Goal: Task Accomplishment & Management: Use online tool/utility

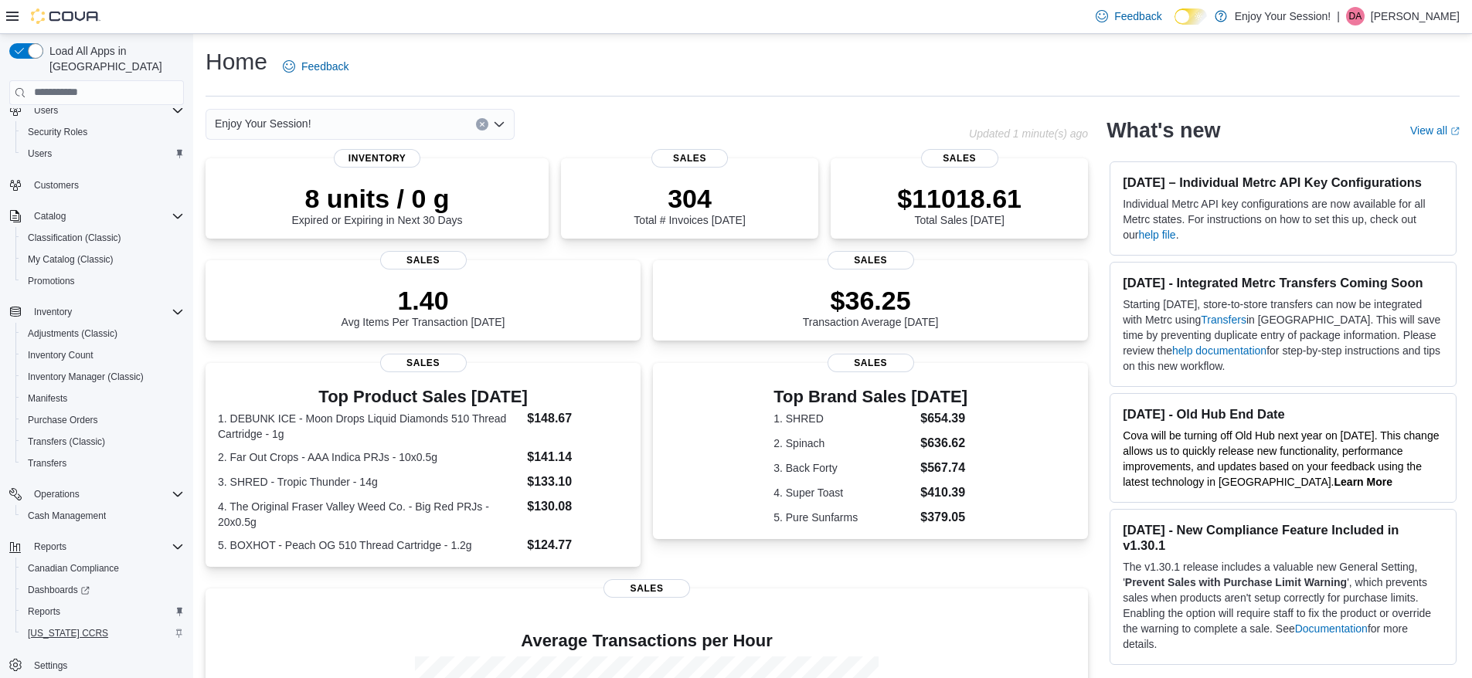
scroll to position [90, 0]
click at [49, 605] on span "Reports" at bounding box center [44, 611] width 32 height 12
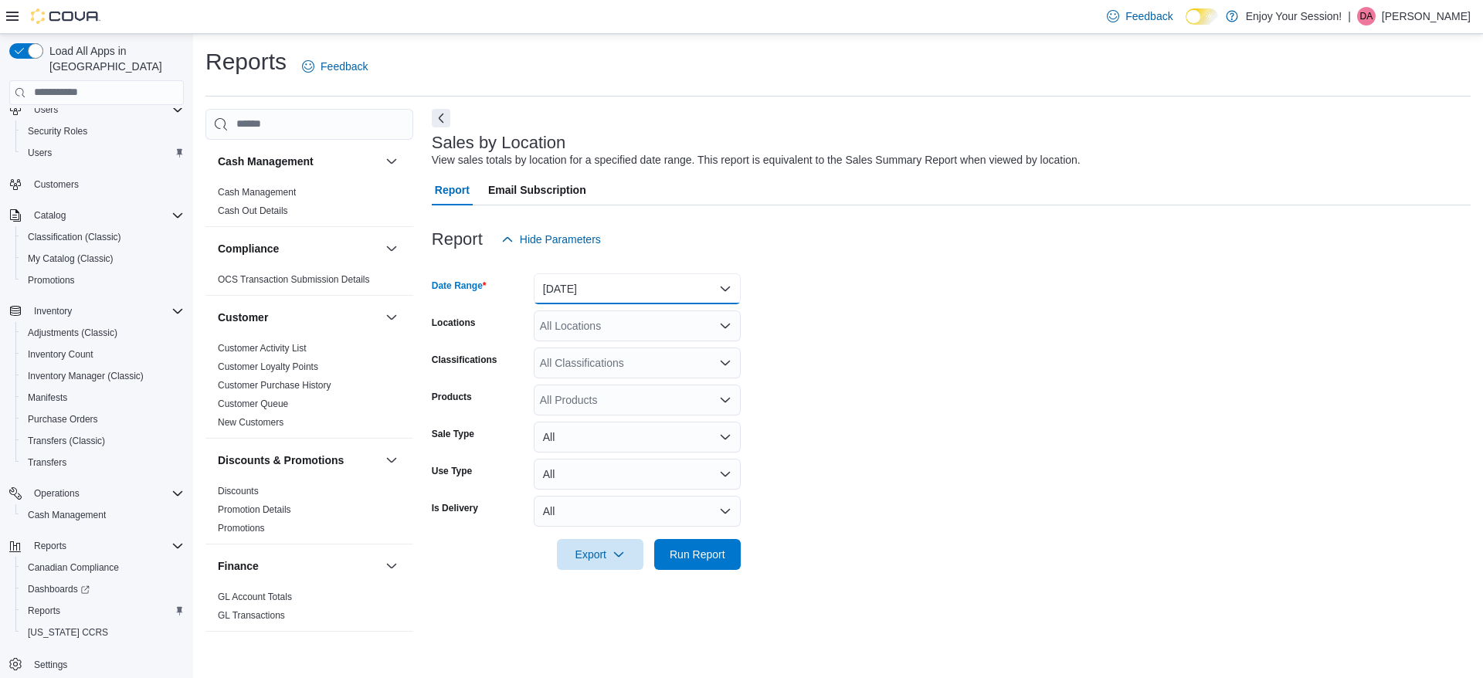
click at [664, 287] on button "[DATE]" at bounding box center [637, 288] width 207 height 31
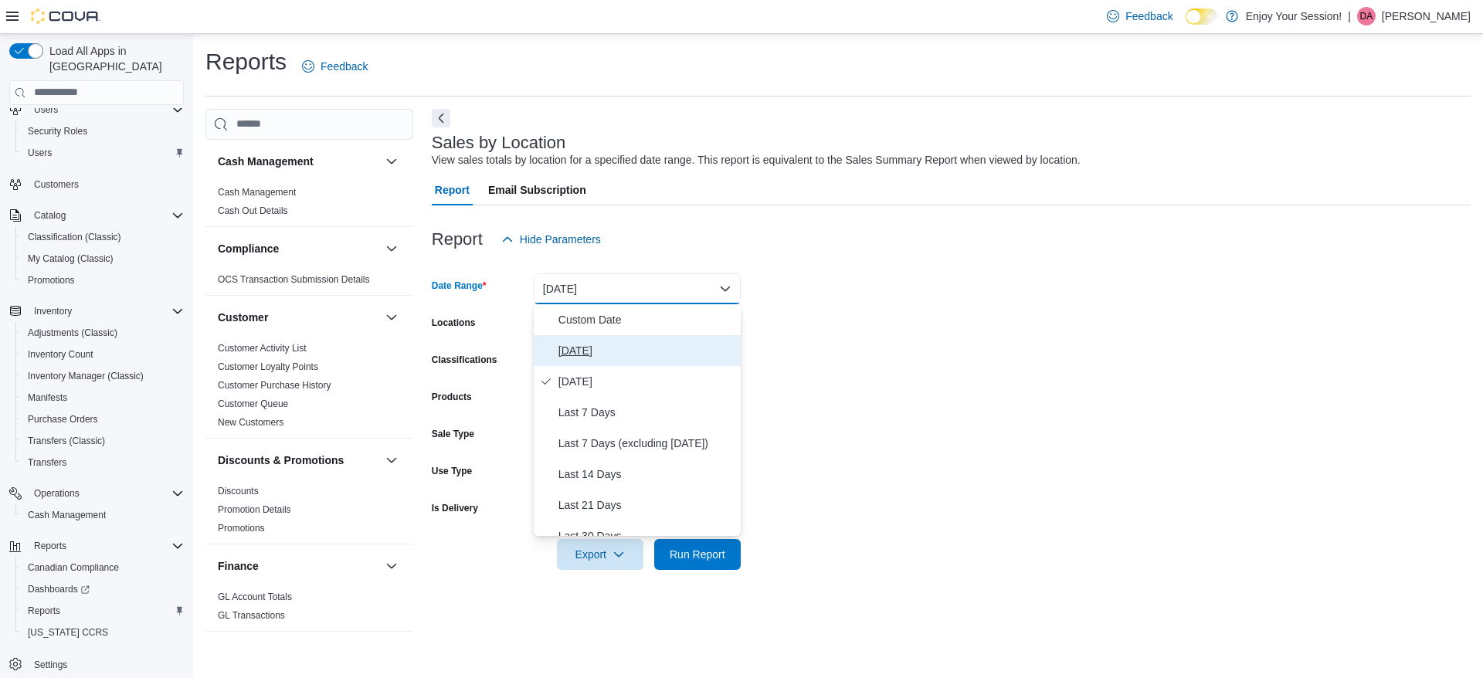
click at [563, 353] on span "[DATE]" at bounding box center [647, 350] width 176 height 19
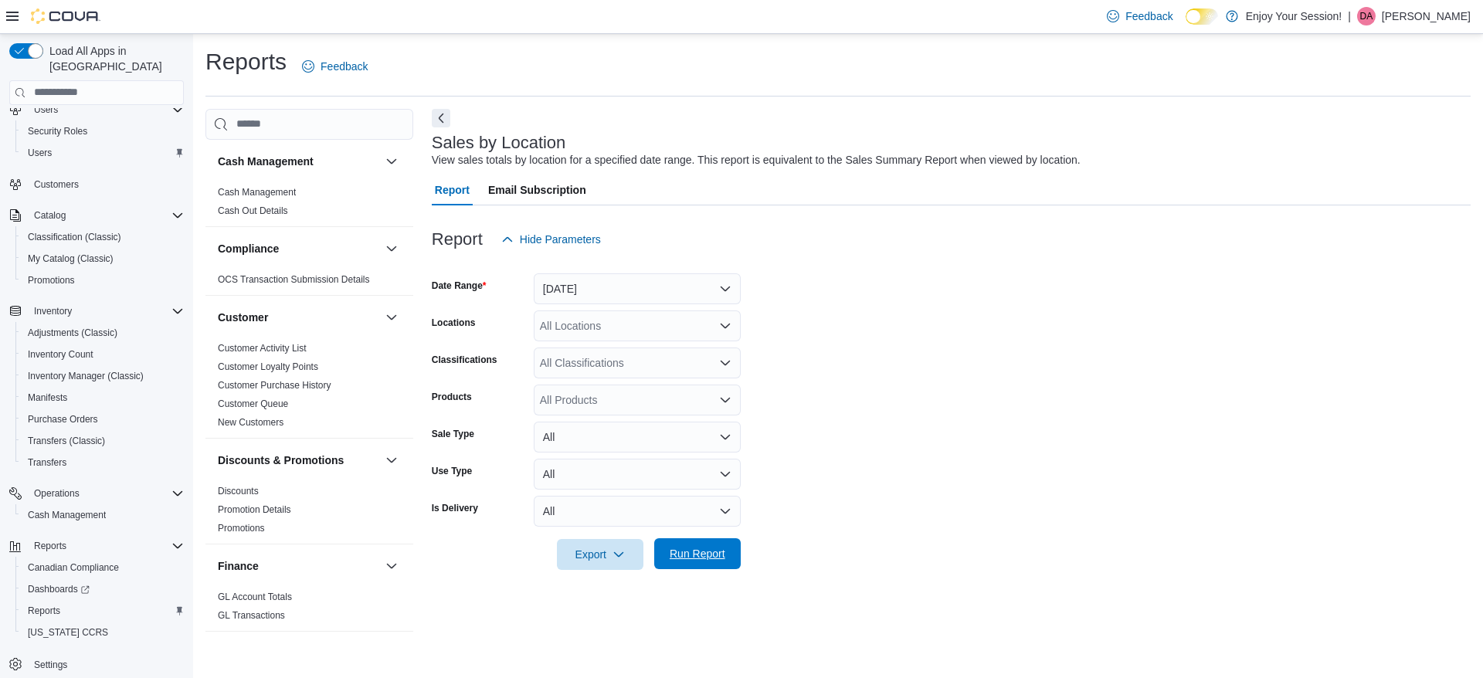
click at [699, 550] on span "Run Report" at bounding box center [698, 553] width 56 height 15
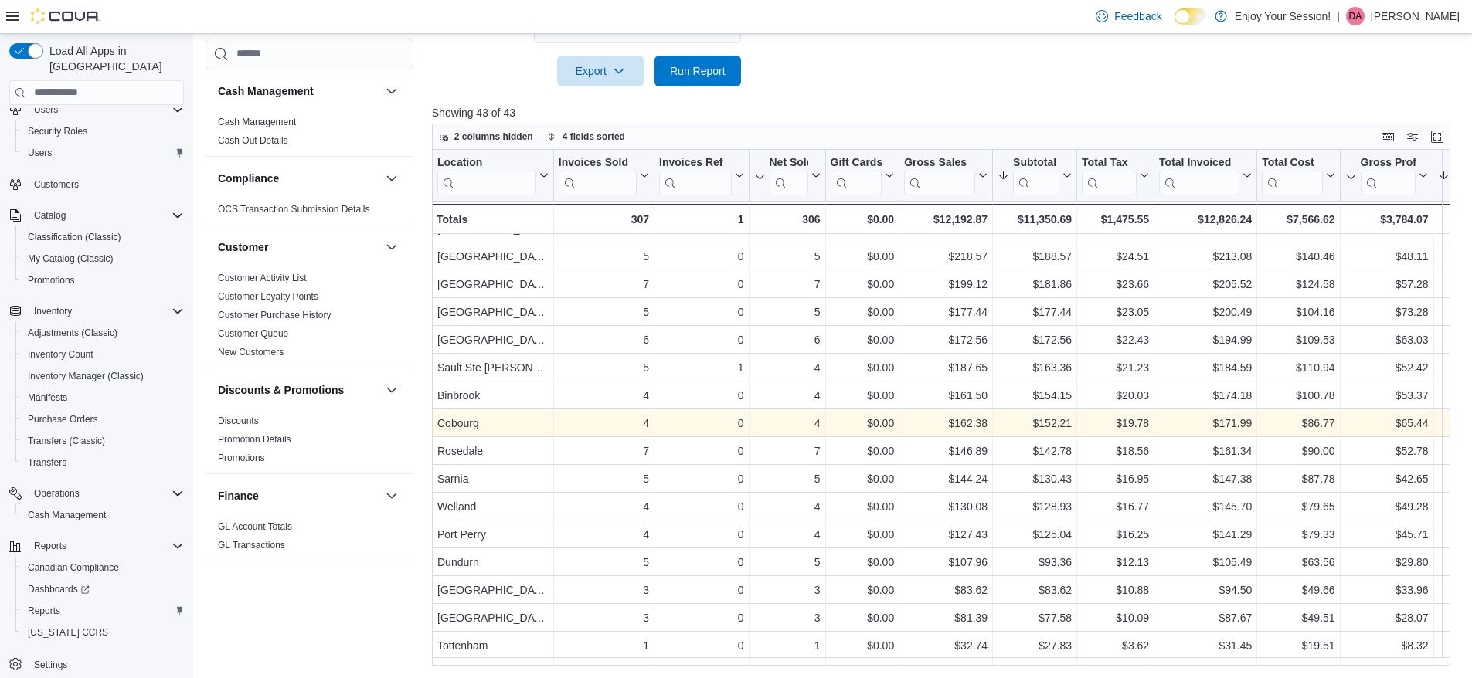
scroll to position [772, 0]
